Goal: Communication & Community: Answer question/provide support

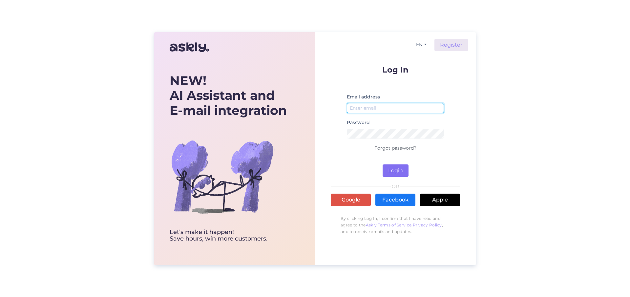
type input "[EMAIL_ADDRESS][DOMAIN_NAME]"
click at [397, 170] on button "Login" at bounding box center [396, 170] width 26 height 12
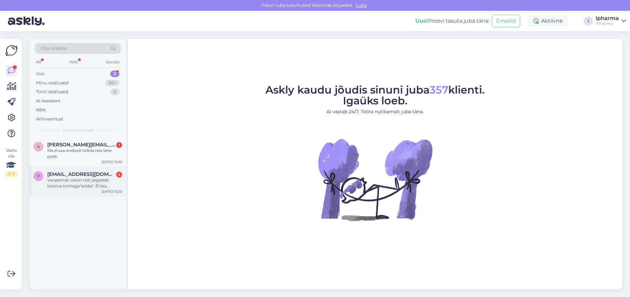
click at [93, 185] on div "Varasemalt ostsin teilt jalgadele kooriva toimega"sokke". Ei leia [PERSON_NAME]…" at bounding box center [84, 183] width 75 height 12
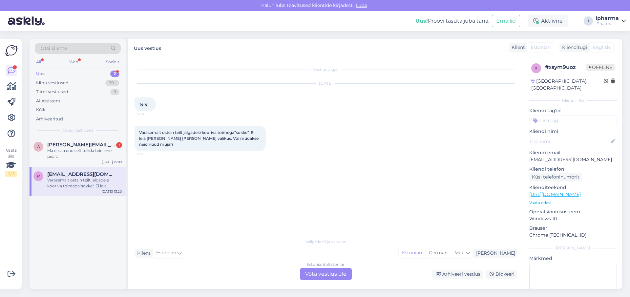
click at [327, 275] on div "Estonian to Estonian Võta vestlus üle" at bounding box center [326, 274] width 52 height 12
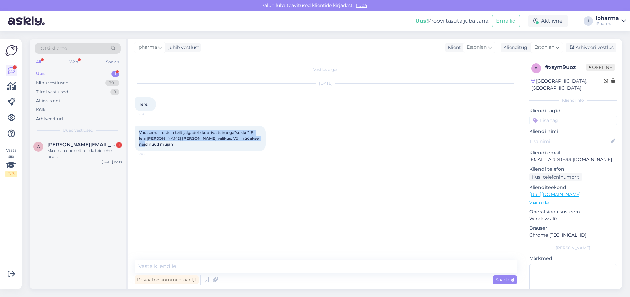
drag, startPoint x: 137, startPoint y: 132, endPoint x: 258, endPoint y: 147, distance: 122.4
click at [258, 147] on div "Varasemalt ostsin teilt jalgadele kooriva toimega"sokke". Ei leia [PERSON_NAME]…" at bounding box center [326, 139] width 383 height 40
copy span "Varasemalt ostsin teilt jalgadele kooriva toimega"sokke". Ei leia [PERSON_NAME]…"
click at [179, 269] on textarea at bounding box center [326, 267] width 383 height 14
paste textarea "Aitäh [PERSON_NAME] eest. Kahjuks ei kuulu koorivad sokid hetkel meie tootevali…"
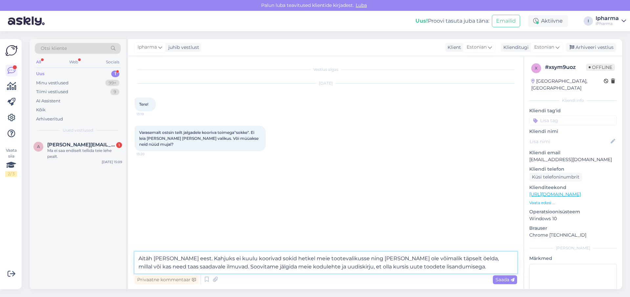
click at [139, 260] on textarea "Aitäh [PERSON_NAME] eest. Kahjuks ei kuulu koorivad sokid hetkel meie tootevali…" at bounding box center [326, 263] width 383 height 22
type textarea "Tere Aitäh [PERSON_NAME] eest. Kahjuks ei kuulu koorivad sokid hetkel meie toot…"
click at [513, 279] on icon at bounding box center [513, 280] width 4 height 4
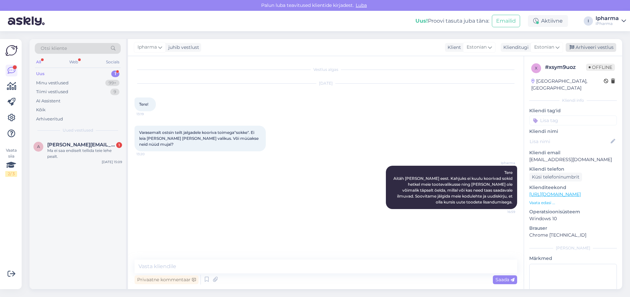
click at [587, 45] on div "Arhiveeri vestlus" at bounding box center [591, 47] width 51 height 9
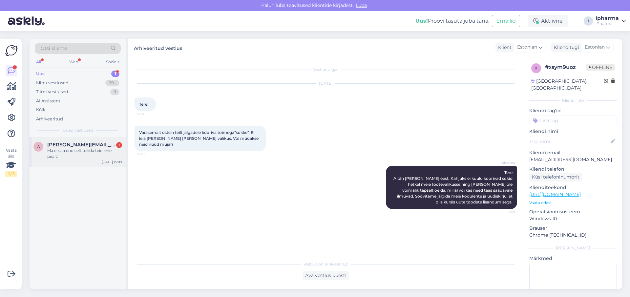
click at [95, 147] on span "[PERSON_NAME][EMAIL_ADDRESS][DOMAIN_NAME]" at bounding box center [81, 145] width 68 height 6
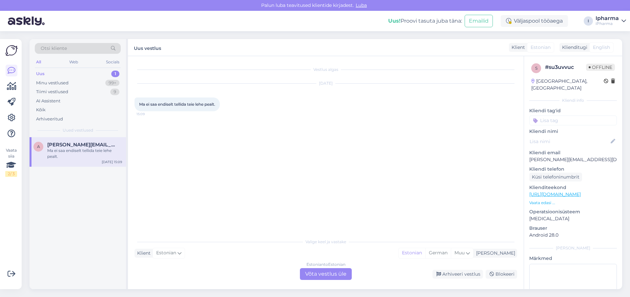
click at [318, 272] on div "Estonian to Estonian Võta vestlus üle" at bounding box center [326, 274] width 52 height 12
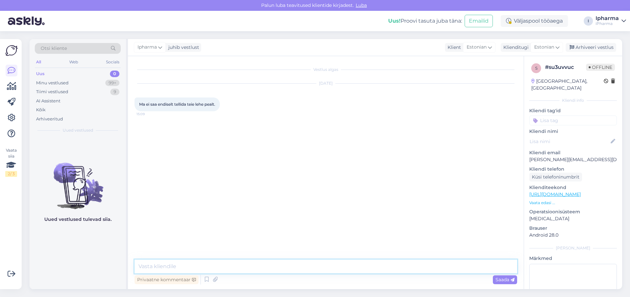
click at [190, 268] on textarea at bounding box center [326, 267] width 383 height 14
paste textarea "Palun täpsustage, milline veakood Teil kuvatakse (soovi korral võite lisada ka …"
type textarea "Palun täpsustage, milline veakood Teil kuvatakse (soovi korral võite lisada ka …"
click at [506, 279] on span "Saada" at bounding box center [505, 280] width 19 height 6
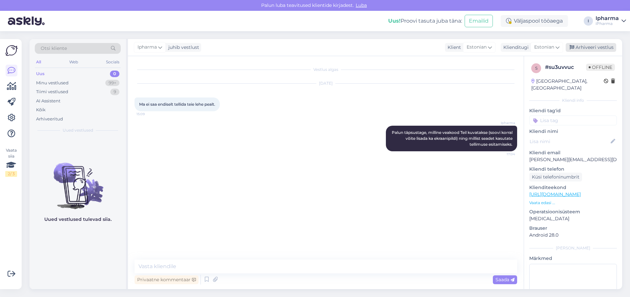
click at [597, 48] on div "Arhiveeri vestlus" at bounding box center [591, 47] width 51 height 9
